Goal: Transaction & Acquisition: Purchase product/service

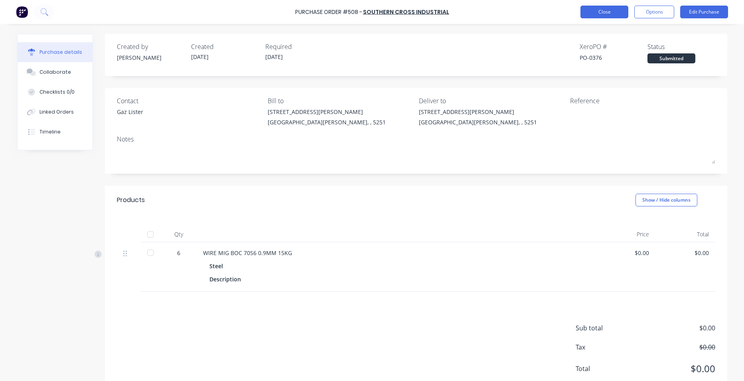
click at [602, 12] on button "Close" at bounding box center [604, 12] width 48 height 13
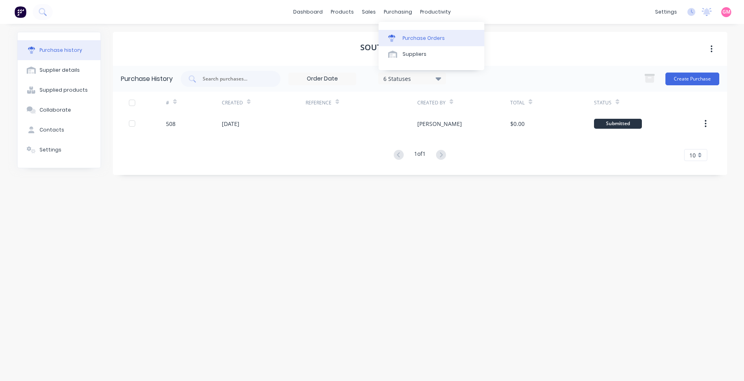
click at [421, 39] on div "Purchase Orders" at bounding box center [423, 38] width 42 height 7
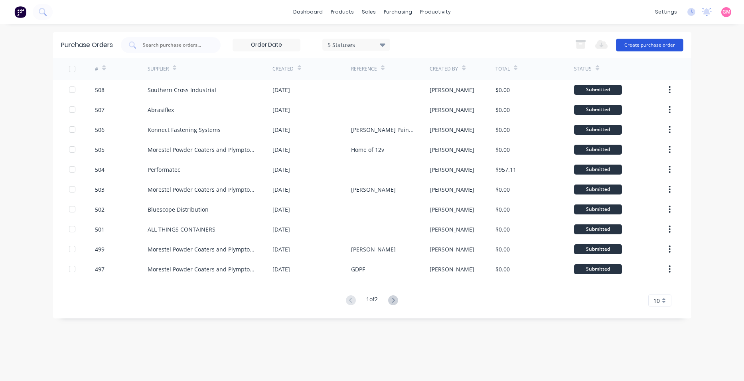
click at [642, 42] on button "Create purchase order" at bounding box center [649, 45] width 67 height 13
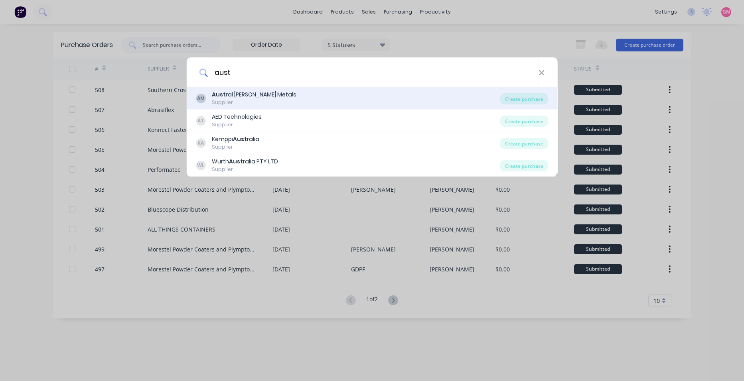
type input "aust"
click at [305, 99] on div "AM Aust ral [PERSON_NAME] Metals Supplier" at bounding box center [348, 99] width 304 height 16
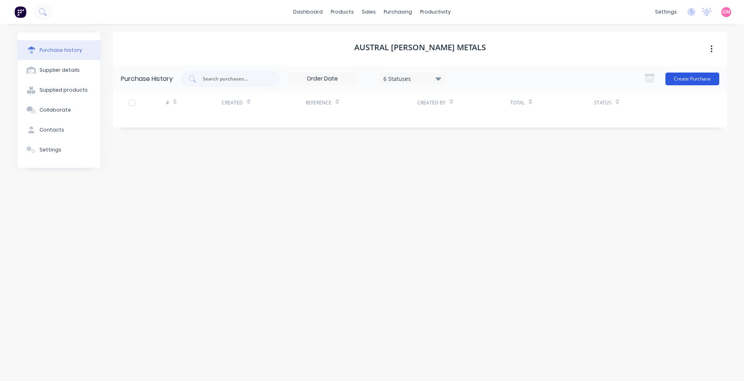
click at [689, 74] on button "Create Purchase" at bounding box center [692, 79] width 54 height 13
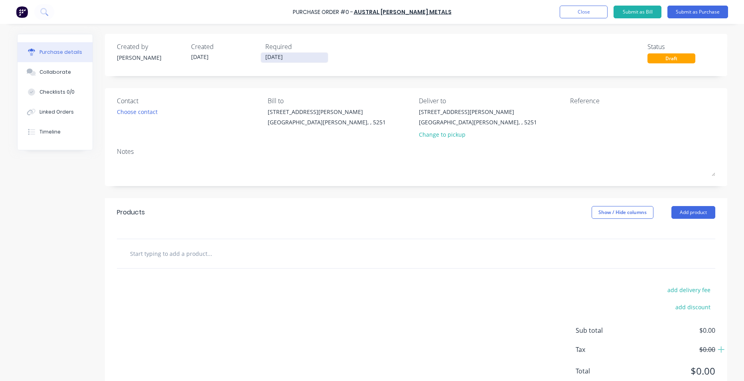
click at [303, 57] on input "[DATE]" at bounding box center [294, 58] width 67 height 10
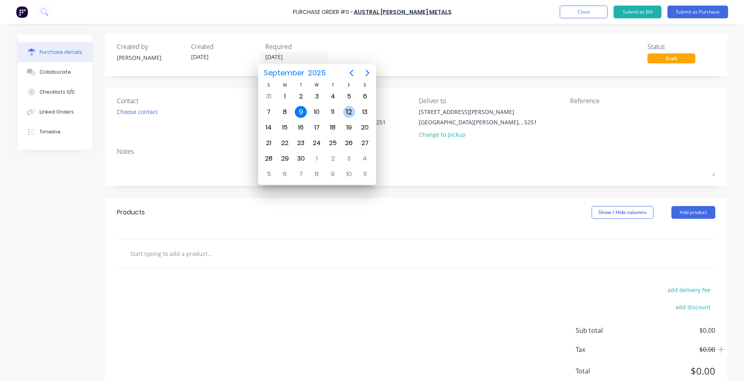
click at [349, 115] on div "12" at bounding box center [349, 112] width 12 height 12
type input "[DATE]"
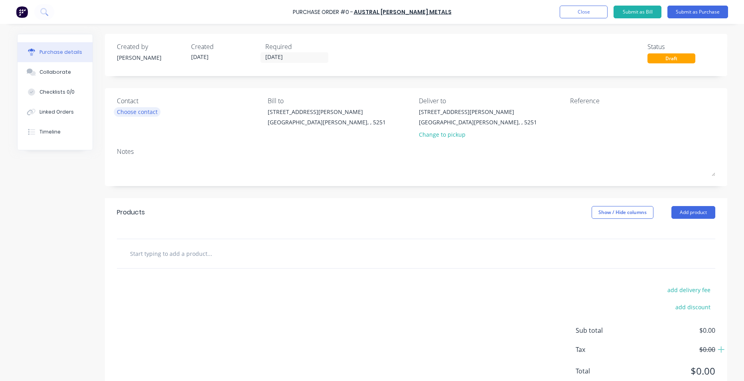
click at [141, 112] on div "Choose contact" at bounding box center [137, 112] width 41 height 8
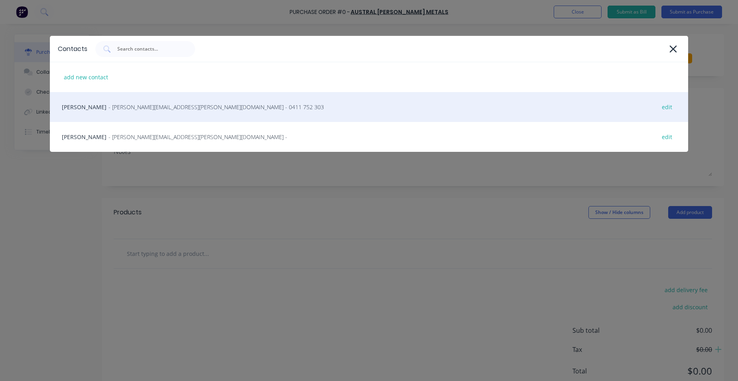
click at [141, 113] on div "[PERSON_NAME] - [PERSON_NAME][EMAIL_ADDRESS][PERSON_NAME][DOMAIN_NAME] - 0411 7…" at bounding box center [369, 107] width 638 height 30
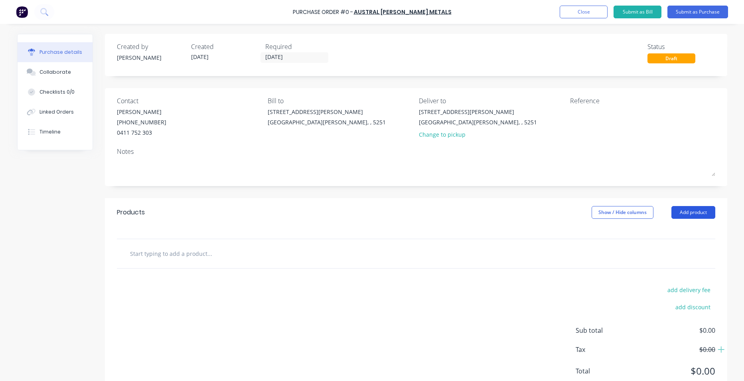
click at [695, 213] on button "Add product" at bounding box center [693, 212] width 44 height 13
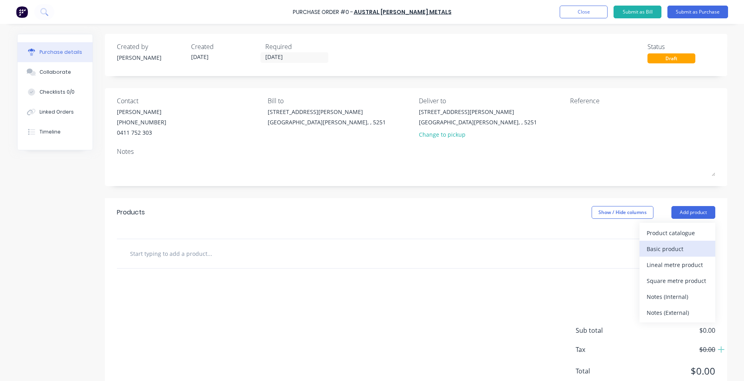
click at [684, 245] on div "Basic product" at bounding box center [676, 249] width 61 height 12
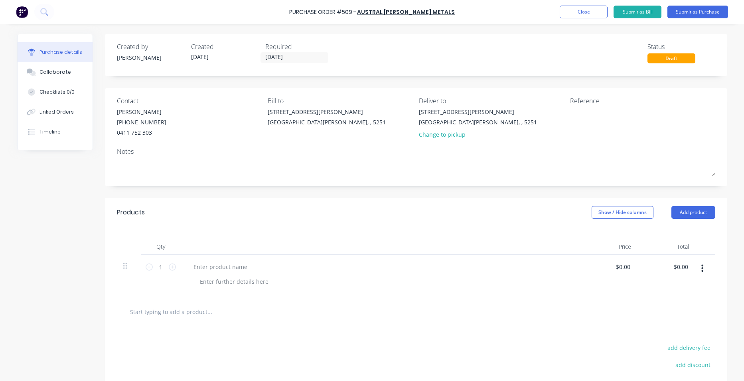
click at [690, 208] on button "Add product" at bounding box center [693, 212] width 44 height 13
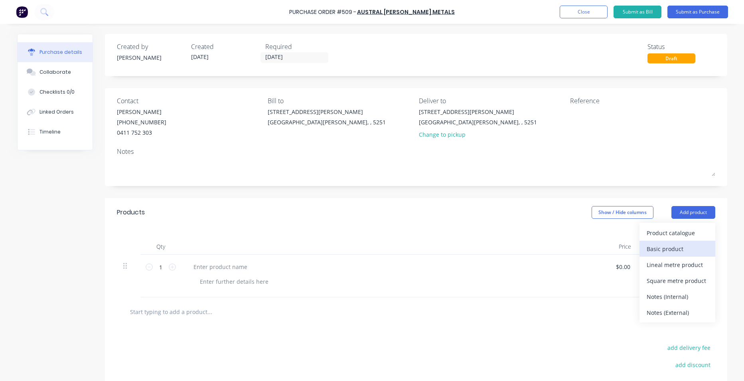
click at [688, 245] on div "Basic product" at bounding box center [676, 249] width 61 height 12
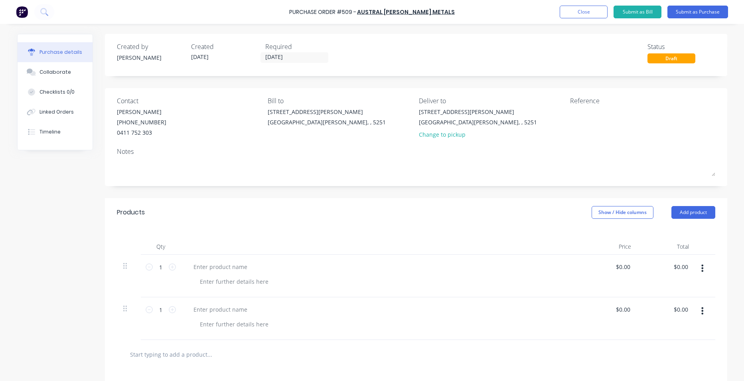
scroll to position [40, 0]
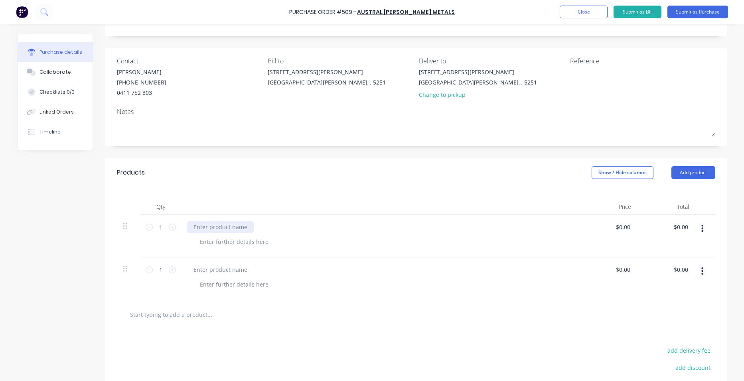
click at [238, 228] on div at bounding box center [220, 227] width 67 height 12
paste div
click at [169, 229] on icon at bounding box center [172, 227] width 7 height 7
click at [146, 227] on icon at bounding box center [149, 227] width 7 height 7
type input "1"
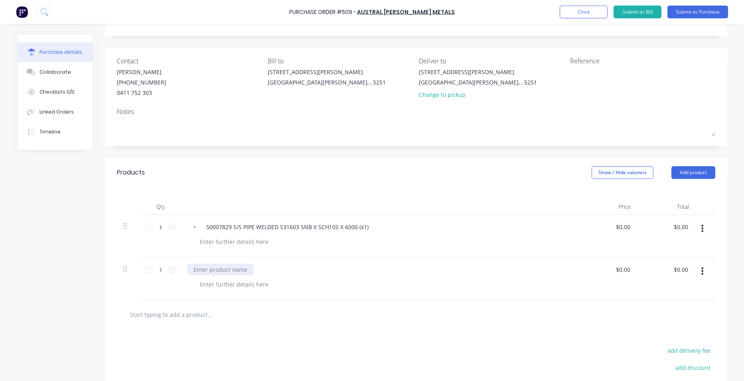
click at [198, 271] on div at bounding box center [220, 270] width 67 height 12
paste div
click at [169, 268] on icon at bounding box center [172, 269] width 7 height 7
type input "2"
click at [686, 10] on button "Submit as Purchase" at bounding box center [697, 12] width 61 height 13
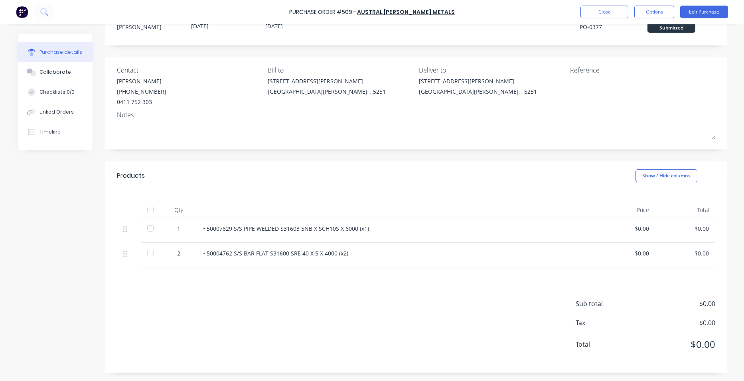
scroll to position [0, 0]
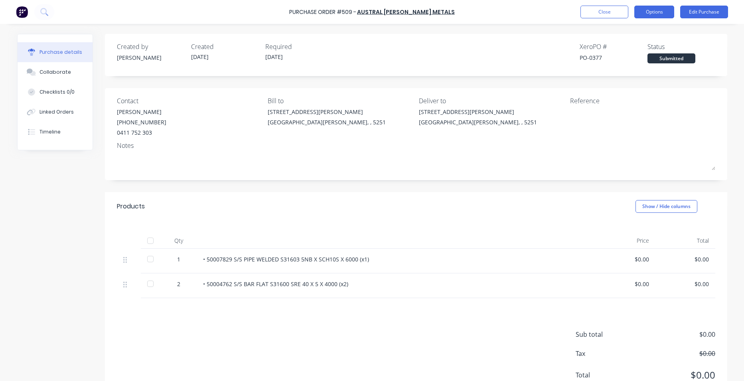
click at [648, 13] on button "Options" at bounding box center [654, 12] width 40 height 13
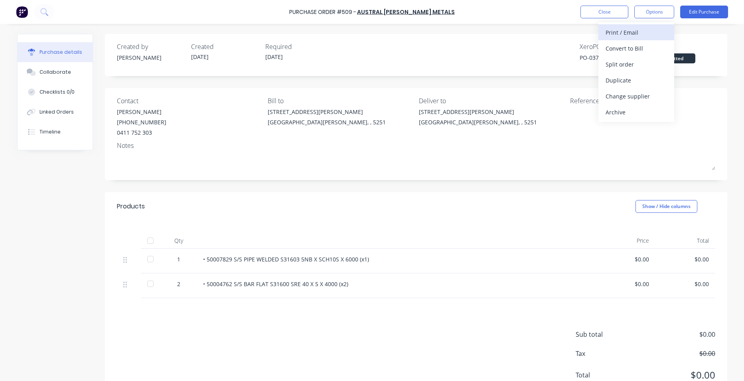
click at [650, 31] on div "Print / Email" at bounding box center [635, 33] width 61 height 12
click at [648, 47] on div "With pricing" at bounding box center [635, 49] width 61 height 12
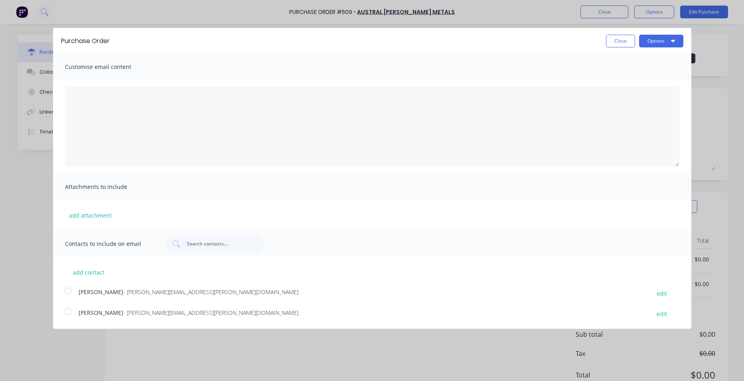
click at [66, 291] on div at bounding box center [68, 291] width 16 height 16
click at [69, 313] on div at bounding box center [68, 312] width 16 height 16
click at [651, 42] on button "Options" at bounding box center [661, 41] width 44 height 13
click at [642, 77] on div "Email" at bounding box center [645, 77] width 61 height 12
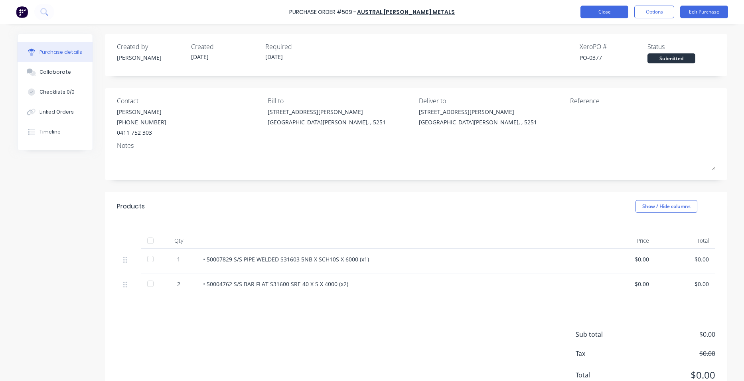
click at [623, 13] on button "Close" at bounding box center [604, 12] width 48 height 13
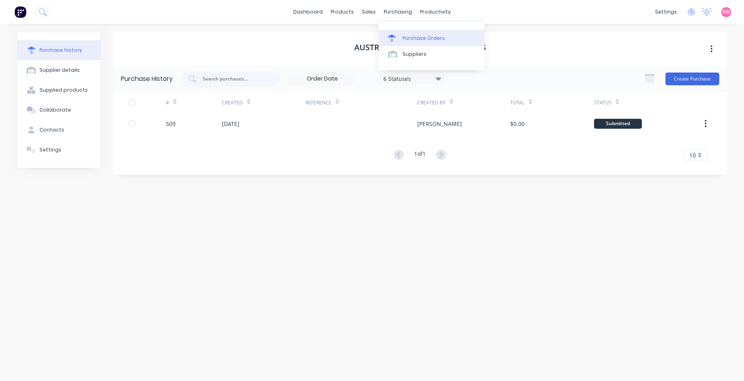
click at [406, 37] on div "Purchase Orders" at bounding box center [423, 38] width 42 height 7
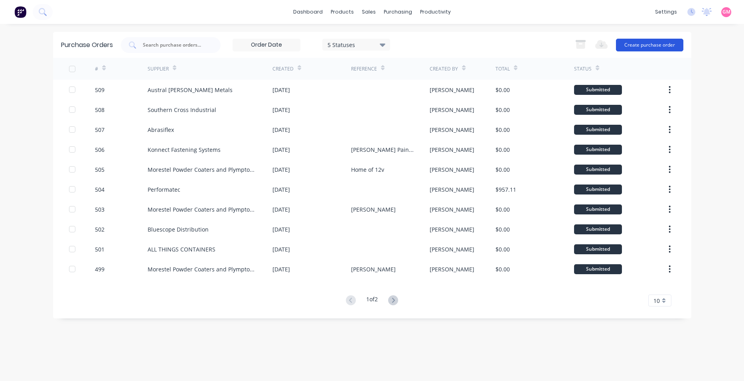
click at [666, 46] on button "Create purchase order" at bounding box center [649, 45] width 67 height 13
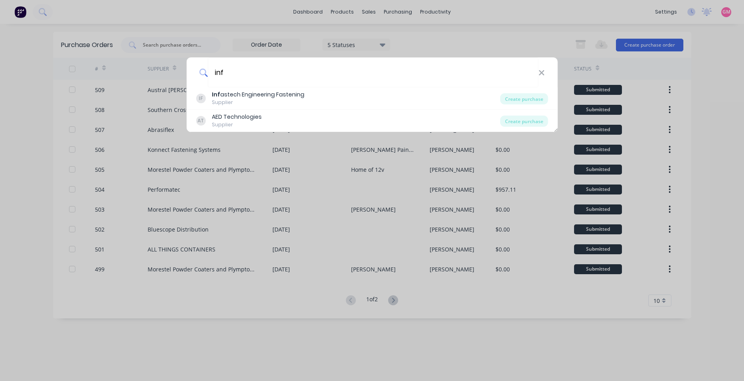
type input "inf"
drag, startPoint x: 500, startPoint y: 13, endPoint x: 410, endPoint y: 1, distance: 90.9
click at [499, 13] on div "inf IF Inf astech Engineering Fastening Supplier Create purchase AT AED Technol…" at bounding box center [372, 190] width 744 height 381
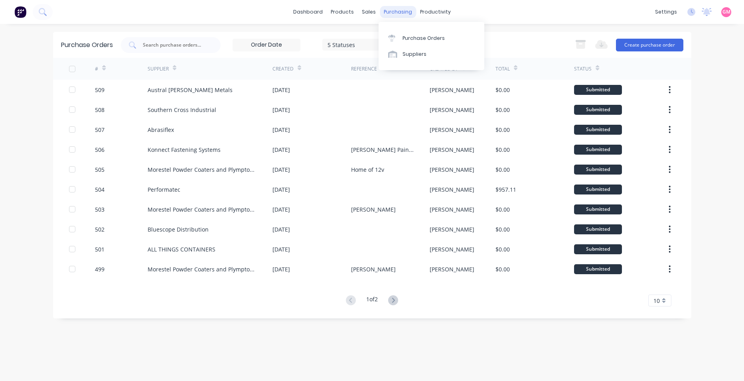
click at [398, 10] on div "purchasing" at bounding box center [398, 12] width 36 height 12
click at [414, 56] on div "Suppliers" at bounding box center [414, 54] width 24 height 7
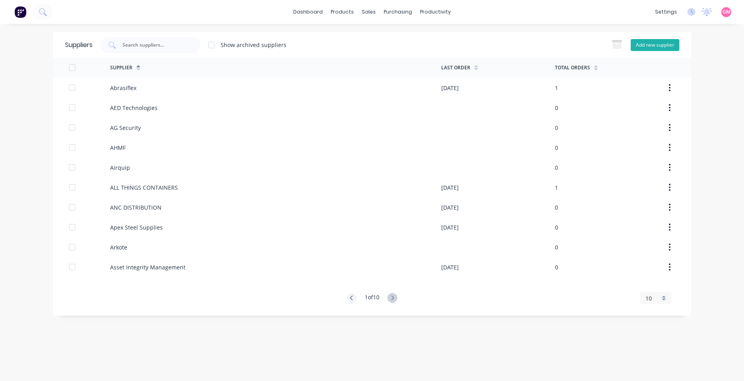
click at [646, 45] on button "Add new supplier" at bounding box center [655, 45] width 49 height 12
select select "AU"
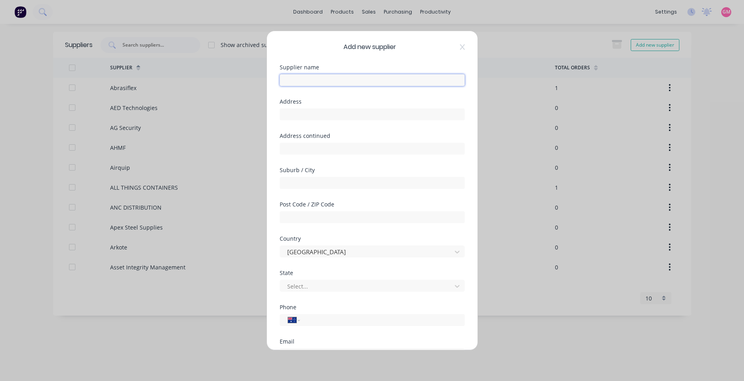
click at [323, 81] on input "text" at bounding box center [372, 80] width 185 height 12
type input "Infrabuild"
click at [416, 114] on input "text" at bounding box center [372, 114] width 185 height 12
type input "[STREET_ADDRESS][PERSON_NAME]"
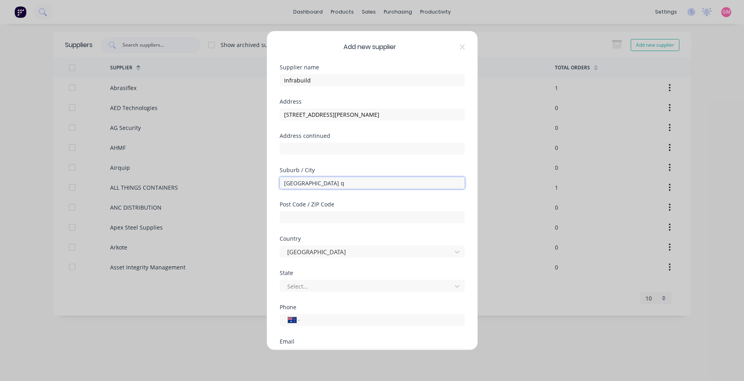
click at [408, 182] on input "[GEOGRAPHIC_DATA] q" at bounding box center [372, 183] width 185 height 12
type input "[GEOGRAPHIC_DATA]"
type input "5015"
click at [305, 286] on div at bounding box center [366, 287] width 161 height 10
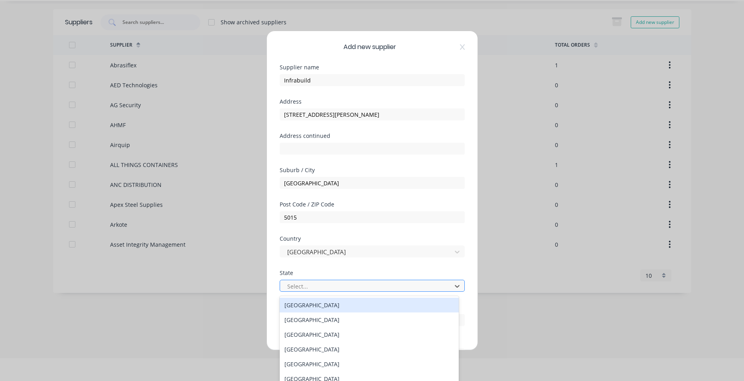
scroll to position [25, 0]
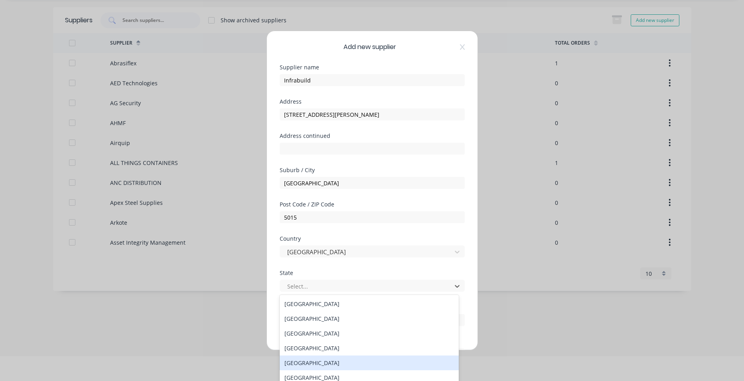
click at [315, 361] on div "[GEOGRAPHIC_DATA]" at bounding box center [369, 363] width 179 height 15
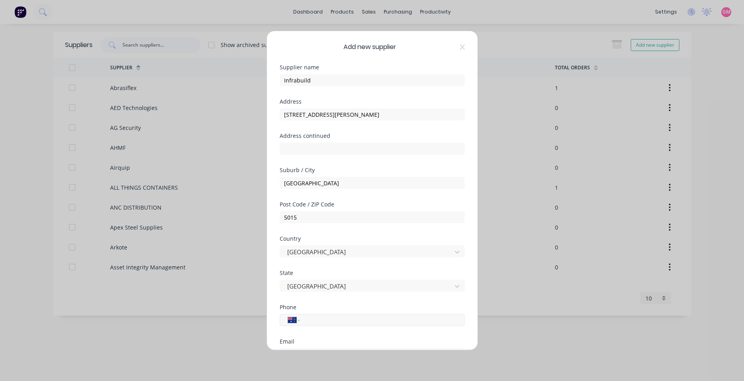
click at [322, 321] on input "tel" at bounding box center [380, 320] width 150 height 9
type input "0499 781 823"
click at [304, 340] on div "Email" at bounding box center [372, 342] width 185 height 6
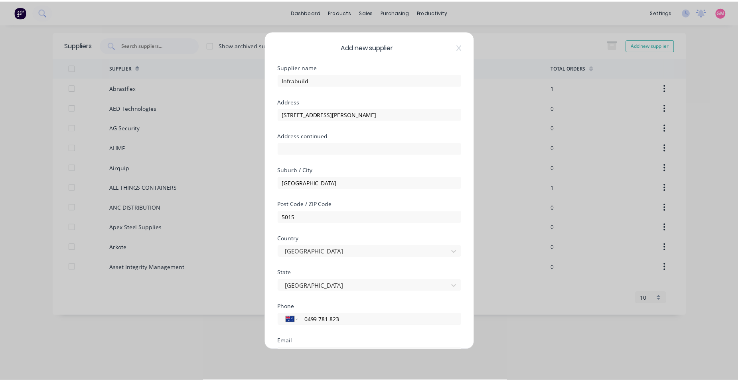
scroll to position [104, 0]
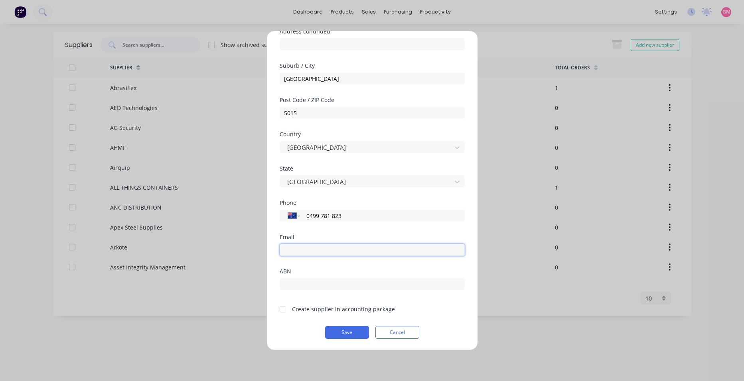
click at [309, 252] on input "email" at bounding box center [372, 250] width 185 height 12
paste input "[PERSON_NAME] <[PERSON_NAME][EMAIL_ADDRESS][PERSON_NAME][DOMAIN_NAME]>"
type input "[PERSON_NAME][EMAIL_ADDRESS][PERSON_NAME][DOMAIN_NAME]"
click at [378, 283] on input "text" at bounding box center [372, 284] width 185 height 12
click at [282, 309] on div at bounding box center [283, 310] width 16 height 16
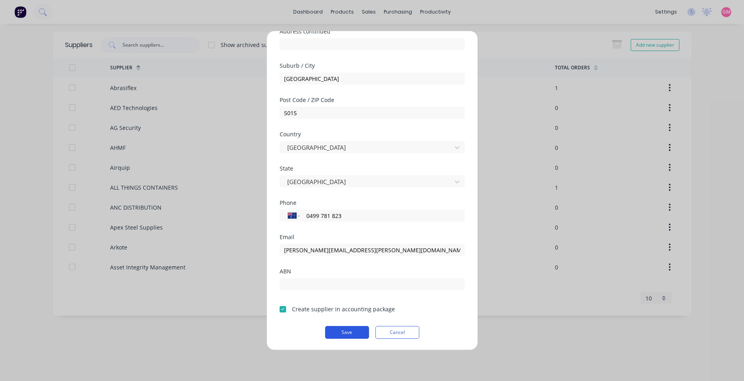
click at [353, 330] on button "Save" at bounding box center [347, 332] width 44 height 13
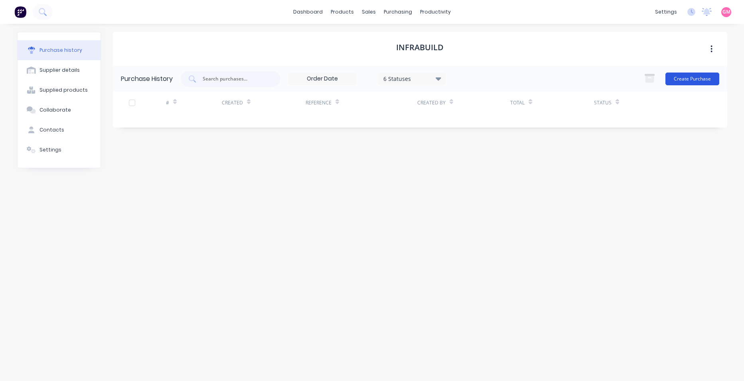
click at [683, 77] on button "Create Purchase" at bounding box center [692, 79] width 54 height 13
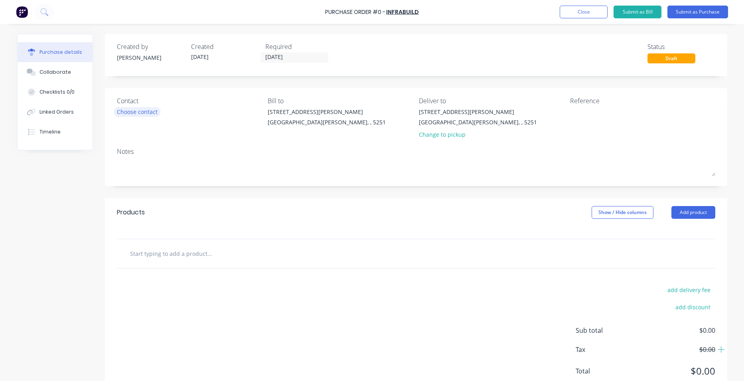
click at [141, 115] on div "Choose contact" at bounding box center [137, 112] width 41 height 8
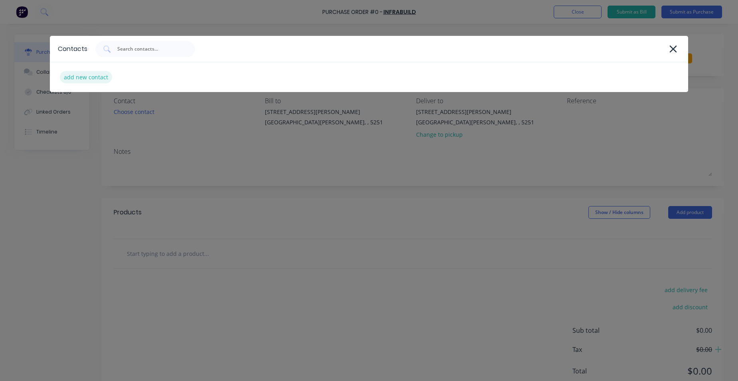
click at [89, 77] on div "add new contact" at bounding box center [86, 77] width 52 height 12
select select "AU"
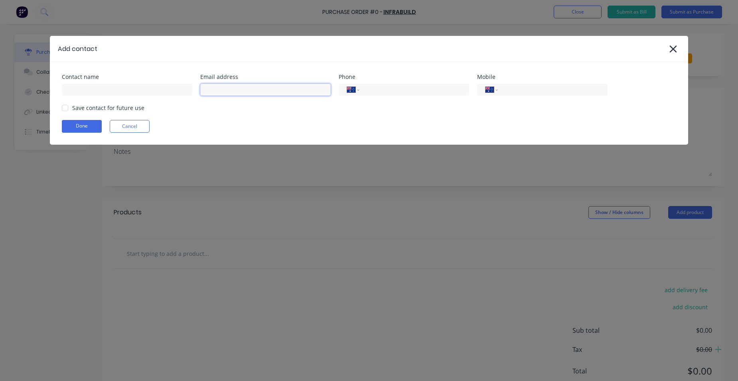
click at [246, 84] on input at bounding box center [265, 90] width 130 height 12
paste input "[PERSON_NAME] <[PERSON_NAME][EMAIL_ADDRESS][PERSON_NAME][DOMAIN_NAME]>"
type input "[PERSON_NAME][EMAIL_ADDRESS][PERSON_NAME][DOMAIN_NAME]"
click at [181, 85] on input at bounding box center [127, 90] width 130 height 12
type input "[PERSON_NAME]"
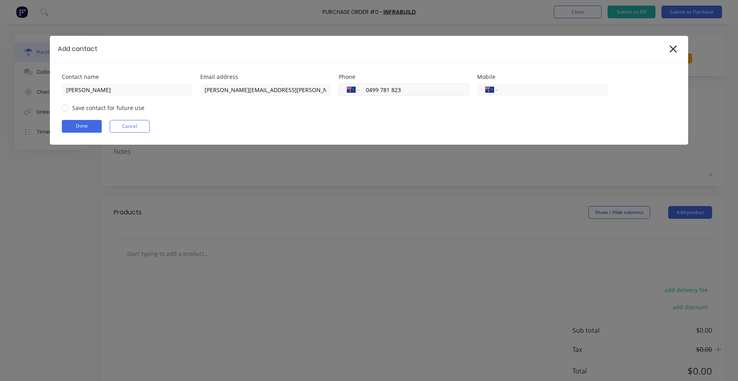
drag, startPoint x: 408, startPoint y: 89, endPoint x: 365, endPoint y: 89, distance: 42.3
click at [365, 89] on input "0499 781 823" at bounding box center [413, 89] width 96 height 9
type input "0499 781 823"
click at [540, 89] on input "tel" at bounding box center [551, 89] width 96 height 9
paste input "0499 781 823"
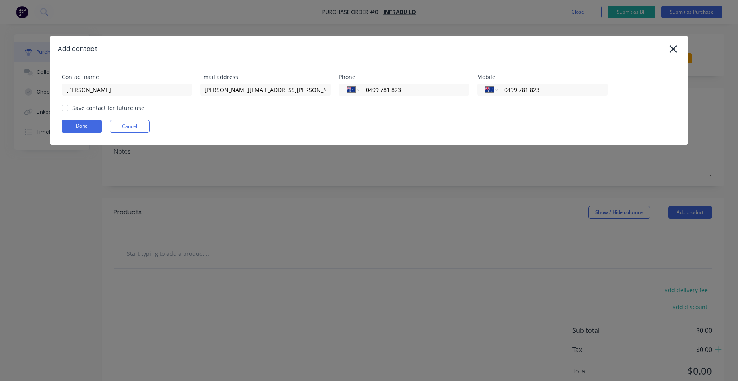
type input "0499 781 823"
click at [357, 170] on div "Add contact Contact name [PERSON_NAME] Email address [PERSON_NAME][EMAIL_ADDRES…" at bounding box center [369, 190] width 738 height 381
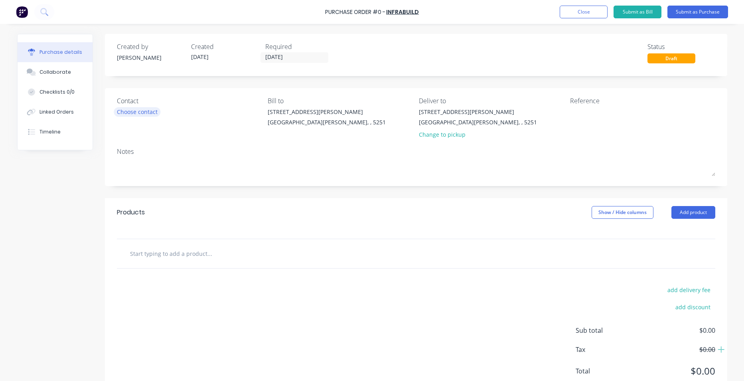
click at [135, 112] on div "Choose contact" at bounding box center [137, 112] width 41 height 8
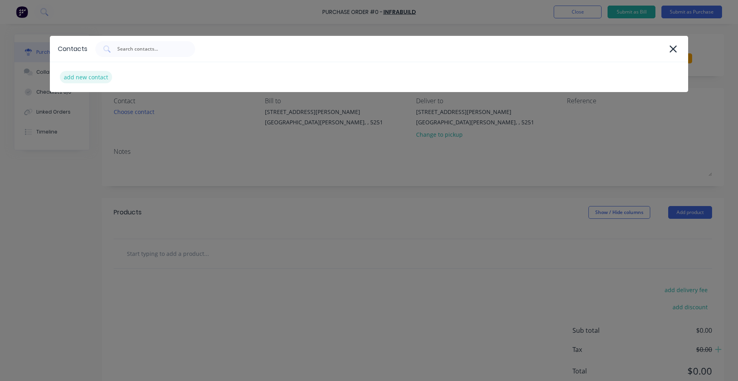
click at [92, 75] on div "add new contact" at bounding box center [86, 77] width 52 height 12
select select "AU"
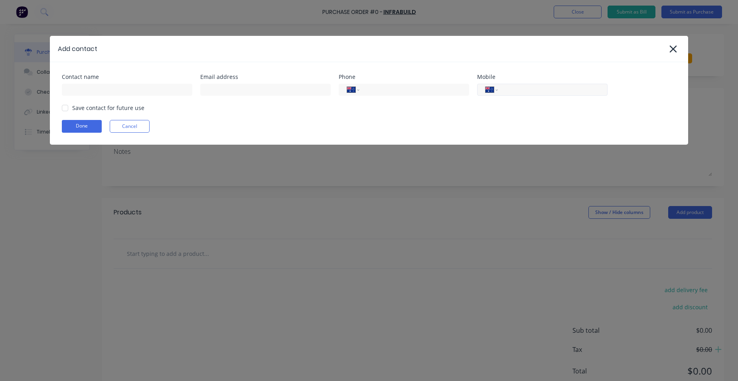
click at [544, 92] on input "tel" at bounding box center [551, 89] width 96 height 9
paste input "0499 781 823"
type input "0499 781 823"
click at [434, 91] on input "tel" at bounding box center [413, 89] width 96 height 9
paste input "0499 781 823"
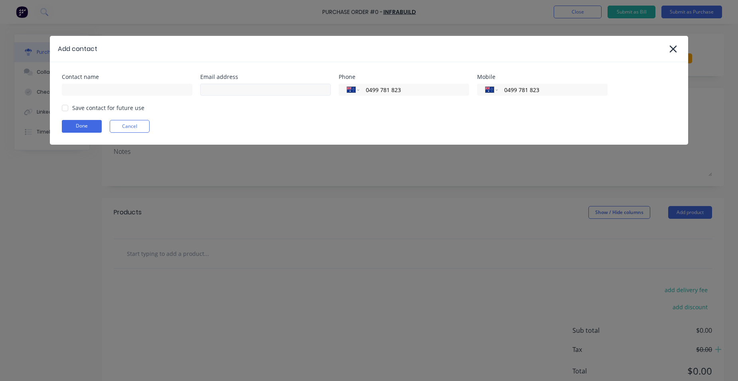
type input "0499 781 823"
click at [251, 91] on input at bounding box center [265, 90] width 130 height 12
type input "[PERSON_NAME][EMAIL_ADDRESS][PERSON_NAME][DOMAIN_NAME]"
click at [159, 91] on input at bounding box center [127, 90] width 130 height 12
click at [67, 107] on div at bounding box center [65, 108] width 16 height 16
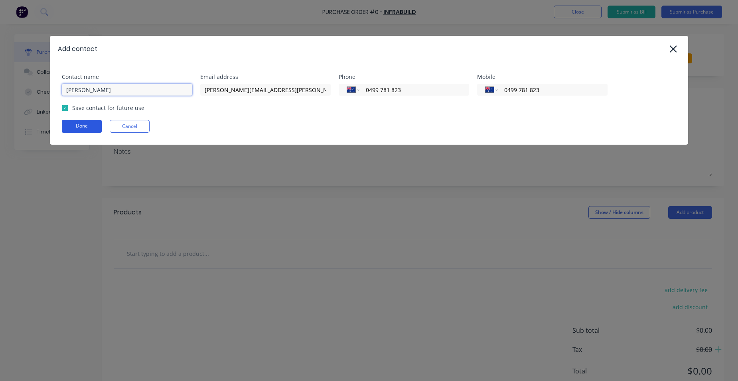
type input "[PERSON_NAME]"
click at [78, 128] on button "Done" at bounding box center [82, 126] width 40 height 13
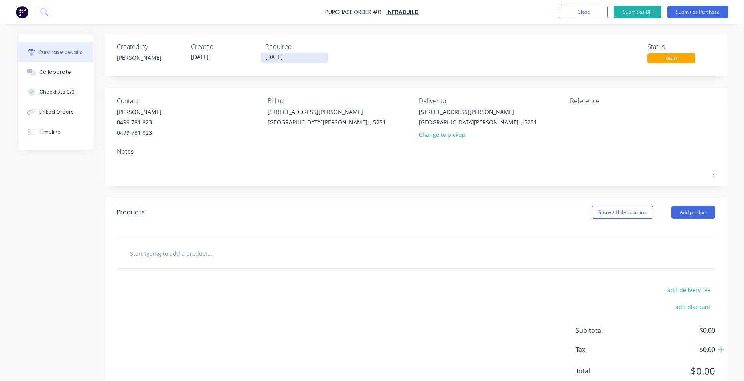
click at [299, 58] on input "[DATE]" at bounding box center [294, 58] width 67 height 10
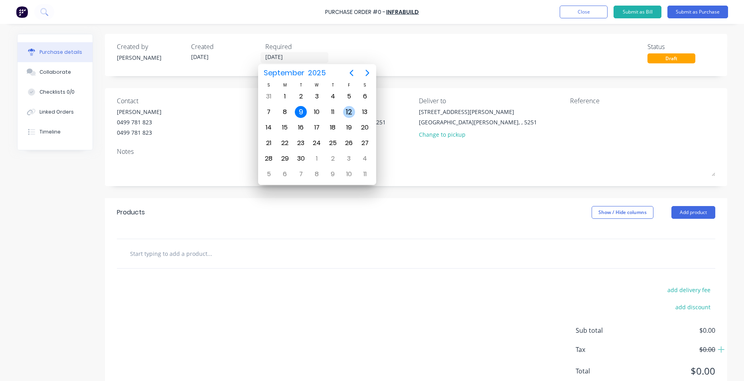
click at [347, 111] on div "12" at bounding box center [349, 112] width 12 height 12
type input "[DATE]"
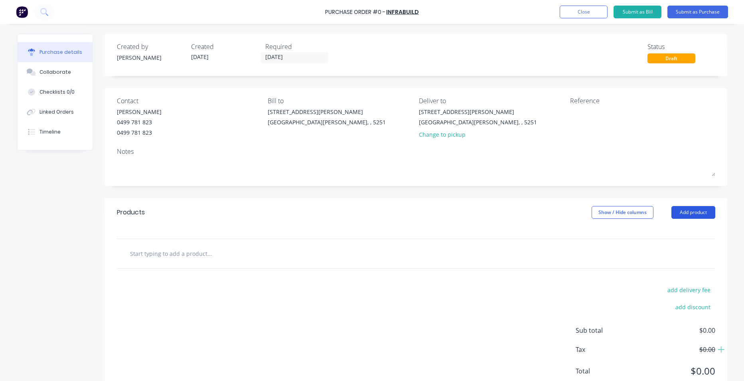
click at [698, 209] on button "Add product" at bounding box center [693, 212] width 44 height 13
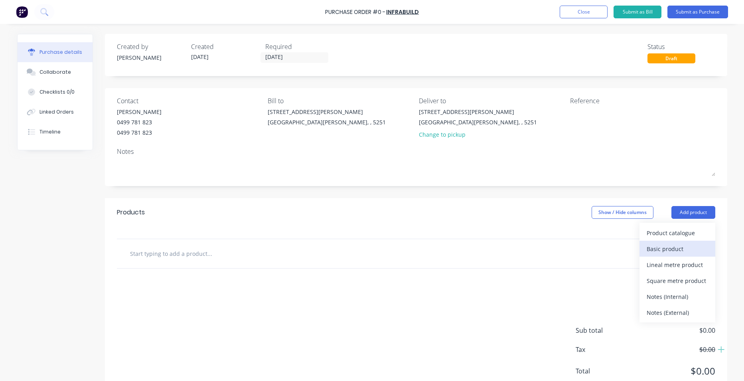
click at [684, 250] on div "Basic product" at bounding box center [676, 249] width 61 height 12
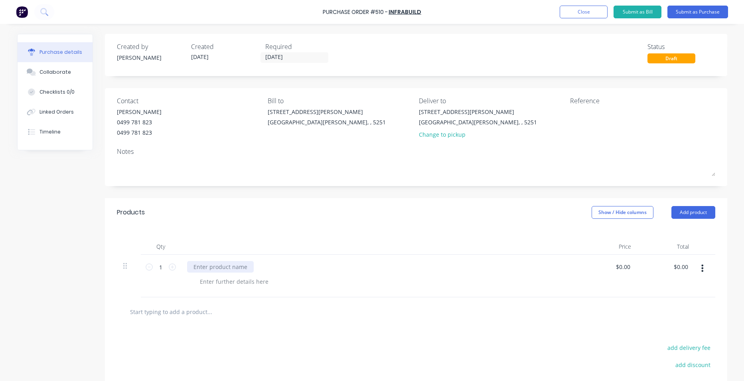
click at [199, 265] on div at bounding box center [220, 267] width 67 height 12
click at [201, 266] on div at bounding box center [220, 267] width 67 height 12
paste div
click at [170, 268] on icon at bounding box center [172, 267] width 7 height 7
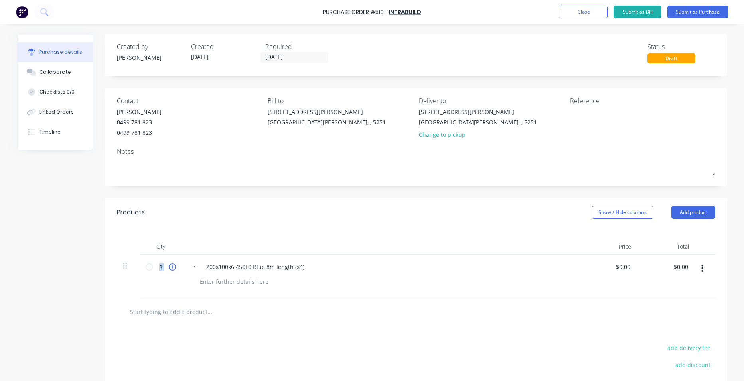
click at [170, 268] on icon at bounding box center [172, 267] width 7 height 7
type input "4"
click at [300, 267] on div "• 200x100x6 450L0 Blue 8m length (x4)" at bounding box center [249, 267] width 124 height 12
click at [335, 300] on div at bounding box center [416, 312] width 598 height 29
click at [708, 10] on button "Submit as Purchase" at bounding box center [697, 12] width 61 height 13
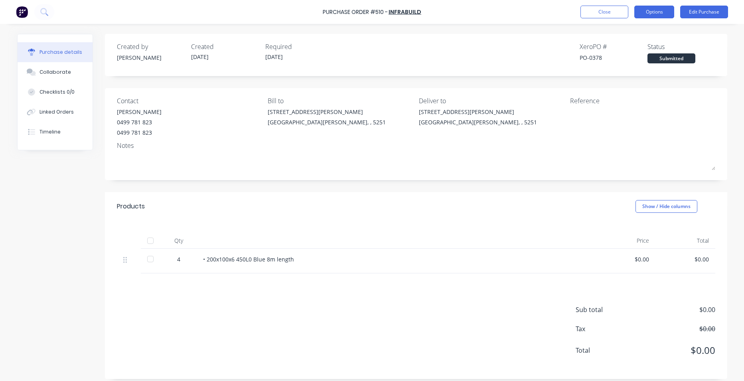
click at [647, 12] on button "Options" at bounding box center [654, 12] width 40 height 13
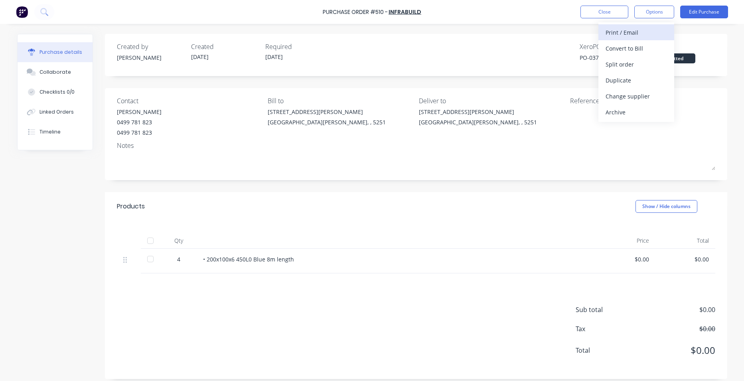
click at [645, 37] on div "Print / Email" at bounding box center [635, 33] width 61 height 12
click at [642, 51] on div "With pricing" at bounding box center [635, 49] width 61 height 12
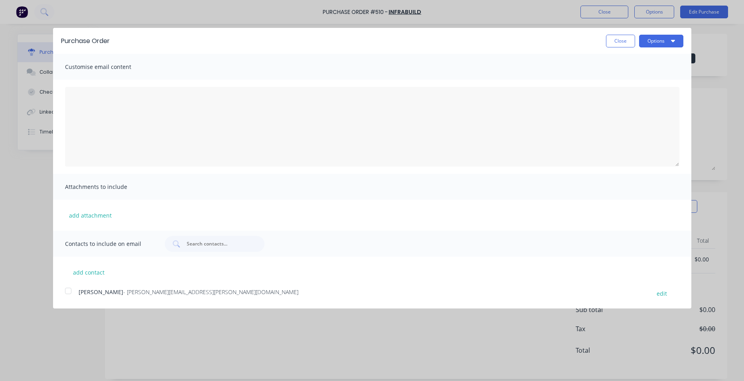
click at [67, 292] on div at bounding box center [68, 291] width 16 height 16
click at [649, 42] on button "Options" at bounding box center [661, 41] width 44 height 13
click at [648, 76] on div "Email" at bounding box center [645, 77] width 61 height 12
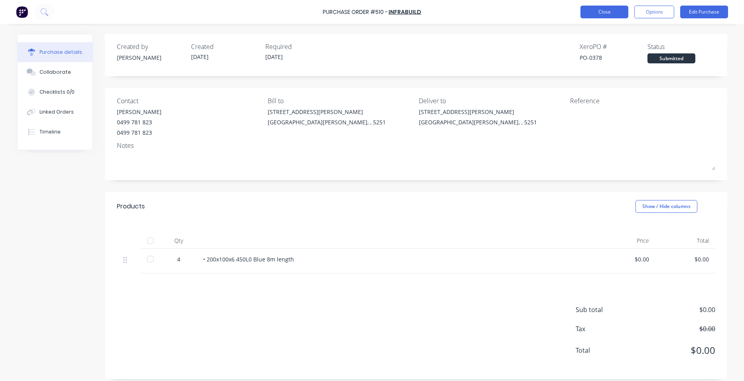
click at [600, 10] on button "Close" at bounding box center [604, 12] width 48 height 13
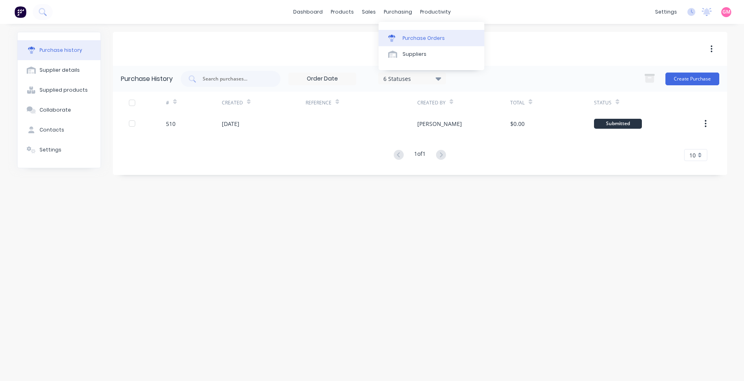
click at [413, 40] on div "Purchase Orders" at bounding box center [423, 38] width 42 height 7
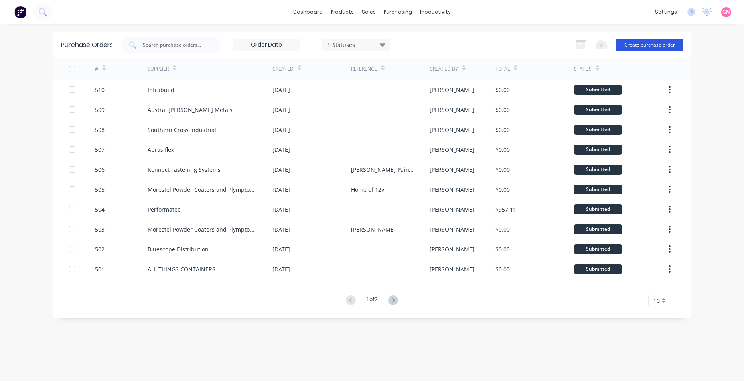
click at [643, 42] on button "Create purchase order" at bounding box center [649, 45] width 67 height 13
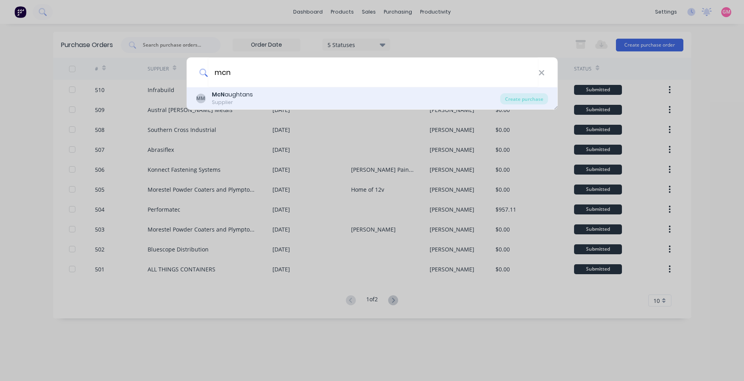
type input "mcn"
click at [481, 106] on div "MM McN aughtans Supplier" at bounding box center [348, 99] width 304 height 16
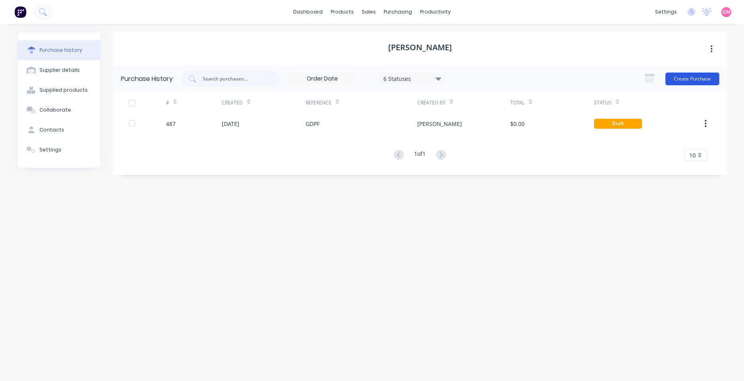
click at [689, 80] on button "Create Purchase" at bounding box center [692, 79] width 54 height 13
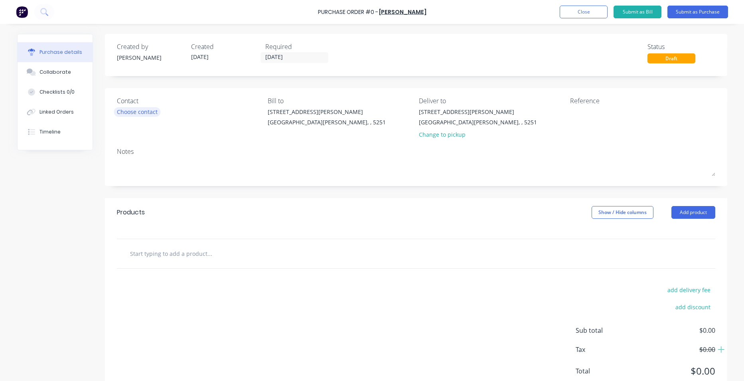
click at [120, 112] on div "Choose contact" at bounding box center [137, 112] width 41 height 8
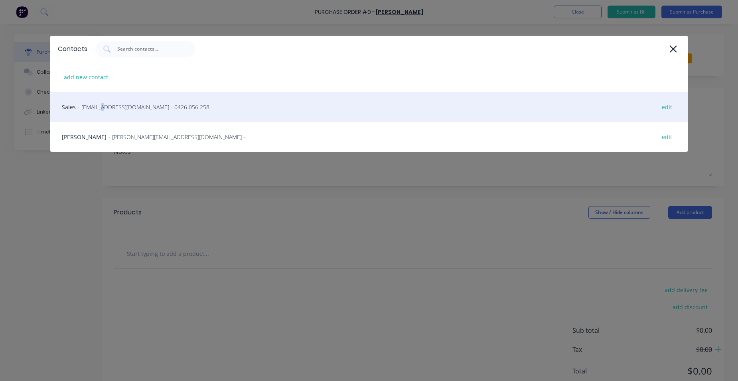
click at [96, 108] on span "- [EMAIL_ADDRESS][DOMAIN_NAME] - 0426 056 258" at bounding box center [144, 107] width 132 height 8
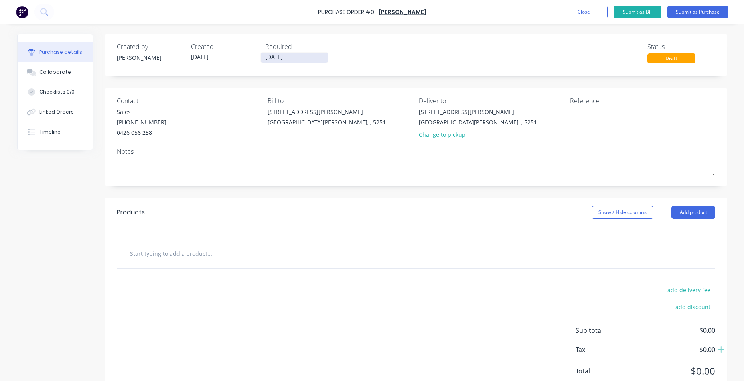
click at [311, 57] on input "[DATE]" at bounding box center [294, 58] width 67 height 10
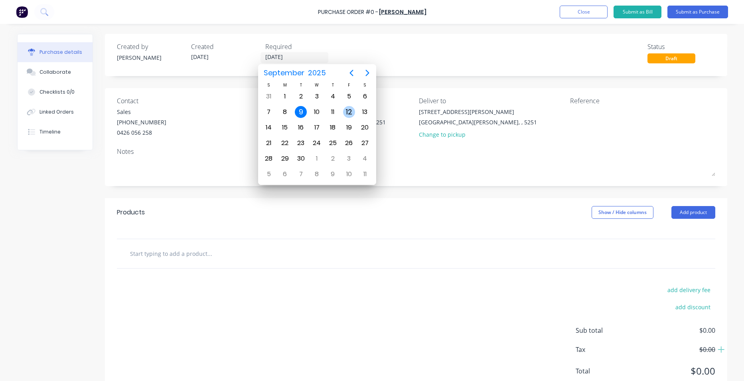
click at [348, 111] on div "12" at bounding box center [349, 112] width 12 height 12
type input "[DATE]"
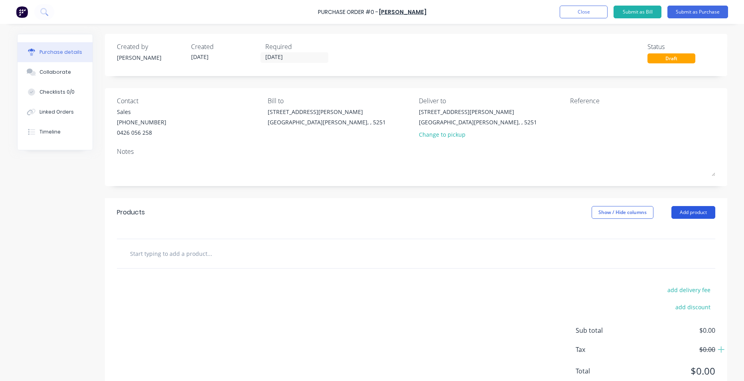
click at [692, 211] on button "Add product" at bounding box center [693, 212] width 44 height 13
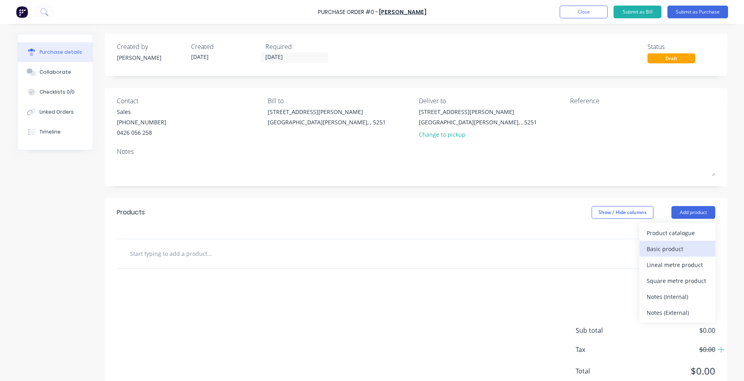
click at [676, 250] on div "Basic product" at bounding box center [676, 249] width 61 height 12
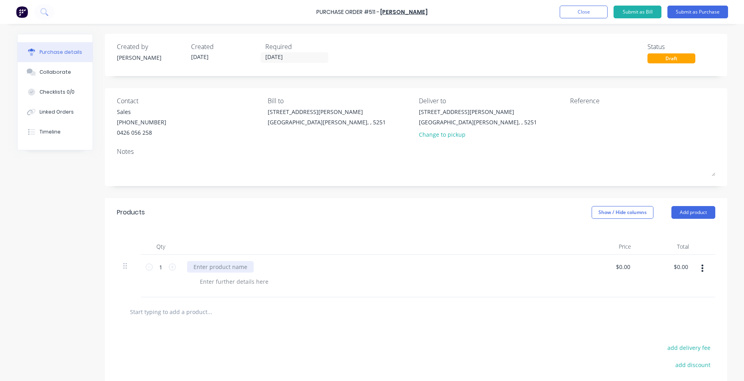
click at [226, 269] on div at bounding box center [220, 267] width 67 height 12
paste div
click at [158, 268] on input "1" at bounding box center [161, 267] width 16 height 12
type input "26"
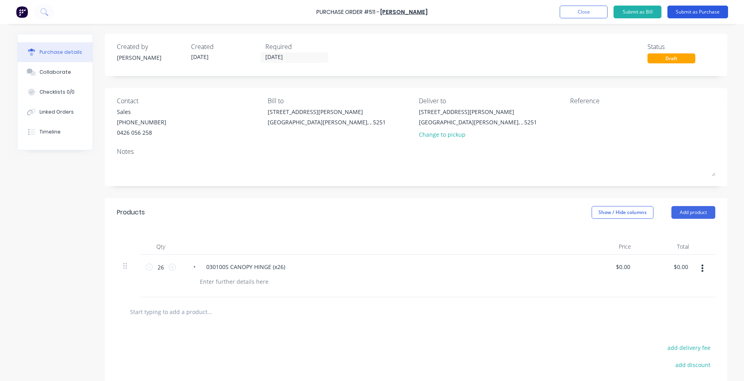
click at [689, 12] on button "Submit as Purchase" at bounding box center [697, 12] width 61 height 13
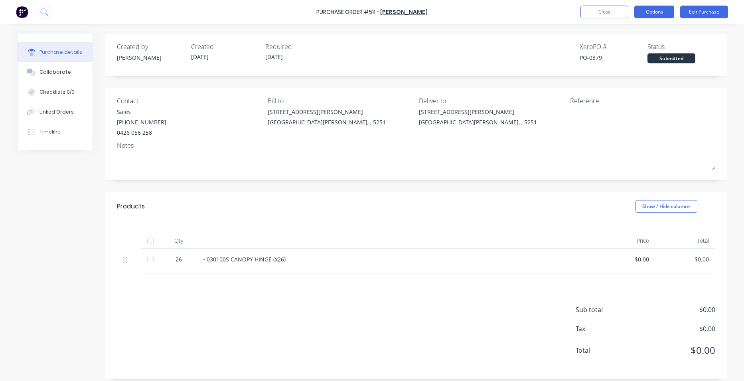
click at [661, 12] on button "Options" at bounding box center [654, 12] width 40 height 13
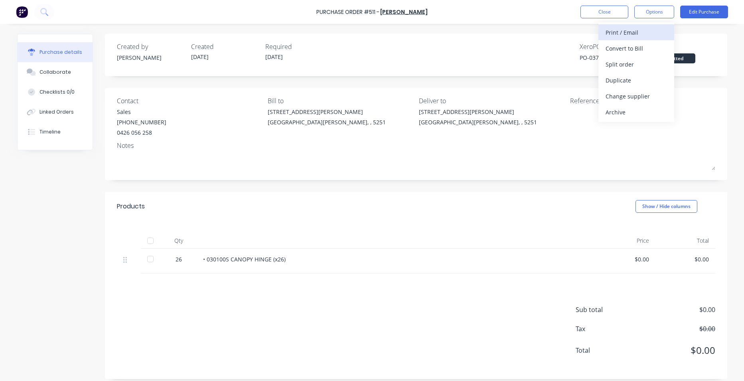
click at [643, 32] on div "Print / Email" at bounding box center [635, 33] width 61 height 12
click at [636, 48] on div "With pricing" at bounding box center [635, 49] width 61 height 12
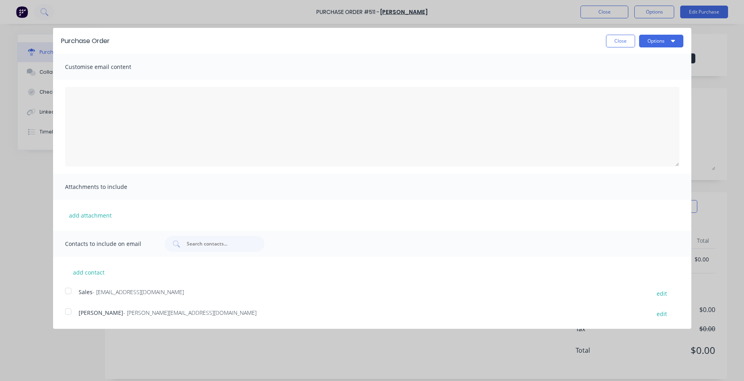
click at [67, 294] on div at bounding box center [68, 291] width 16 height 16
click at [64, 312] on div at bounding box center [68, 312] width 16 height 16
click at [656, 38] on button "Options" at bounding box center [661, 41] width 44 height 13
click at [638, 80] on div "Email" at bounding box center [645, 77] width 61 height 12
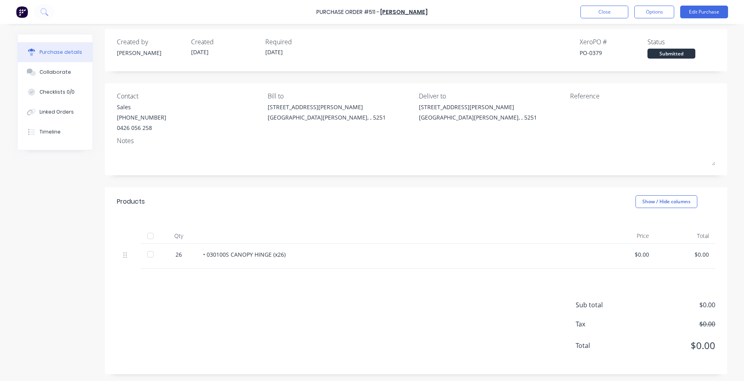
scroll to position [6, 0]
click at [617, 9] on button "Close" at bounding box center [604, 12] width 48 height 13
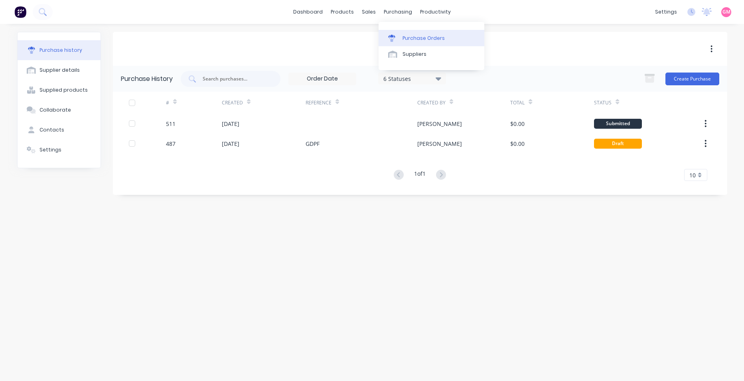
click at [410, 37] on div "Purchase Orders" at bounding box center [423, 38] width 42 height 7
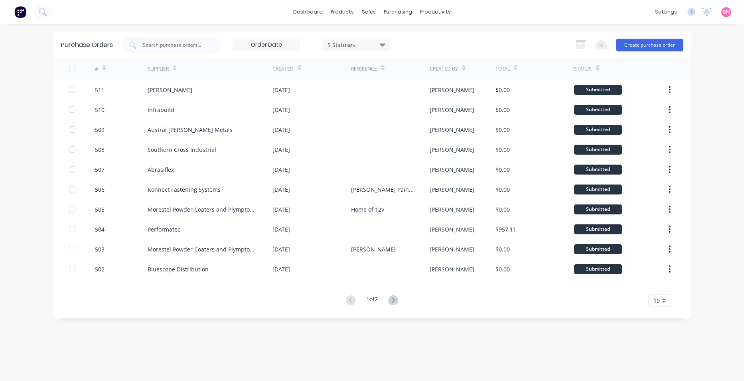
drag, startPoint x: 266, startPoint y: 345, endPoint x: 286, endPoint y: 335, distance: 22.3
click at [266, 345] on div "Purchase Orders 5 Statuses 5 Statuses Export to Excel (XLSX) Create purchase or…" at bounding box center [372, 202] width 638 height 341
click at [395, 298] on icon at bounding box center [393, 301] width 10 height 10
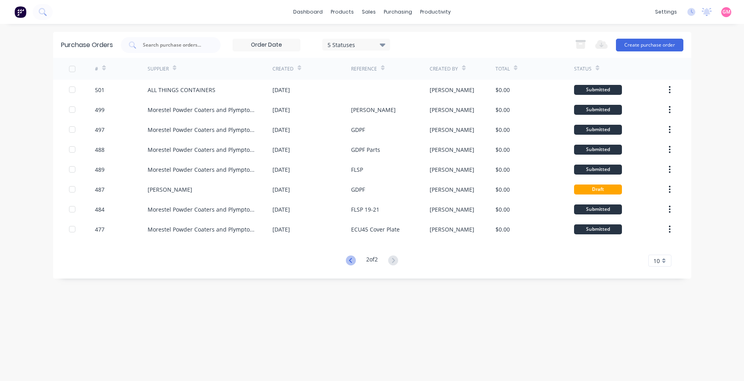
click at [350, 259] on g at bounding box center [351, 261] width 10 height 10
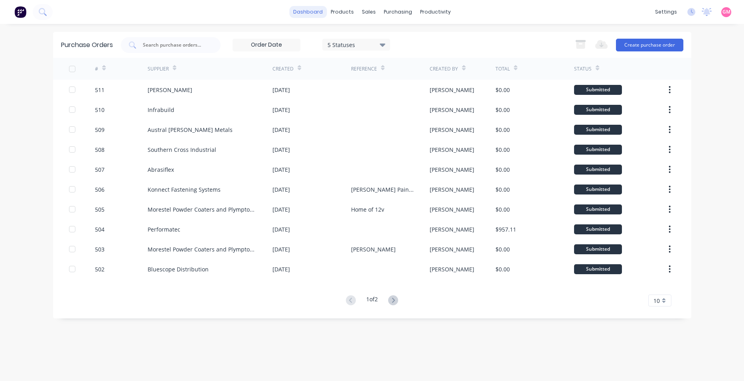
click at [322, 11] on link "dashboard" at bounding box center [307, 12] width 37 height 12
